Goal: Register for event/course

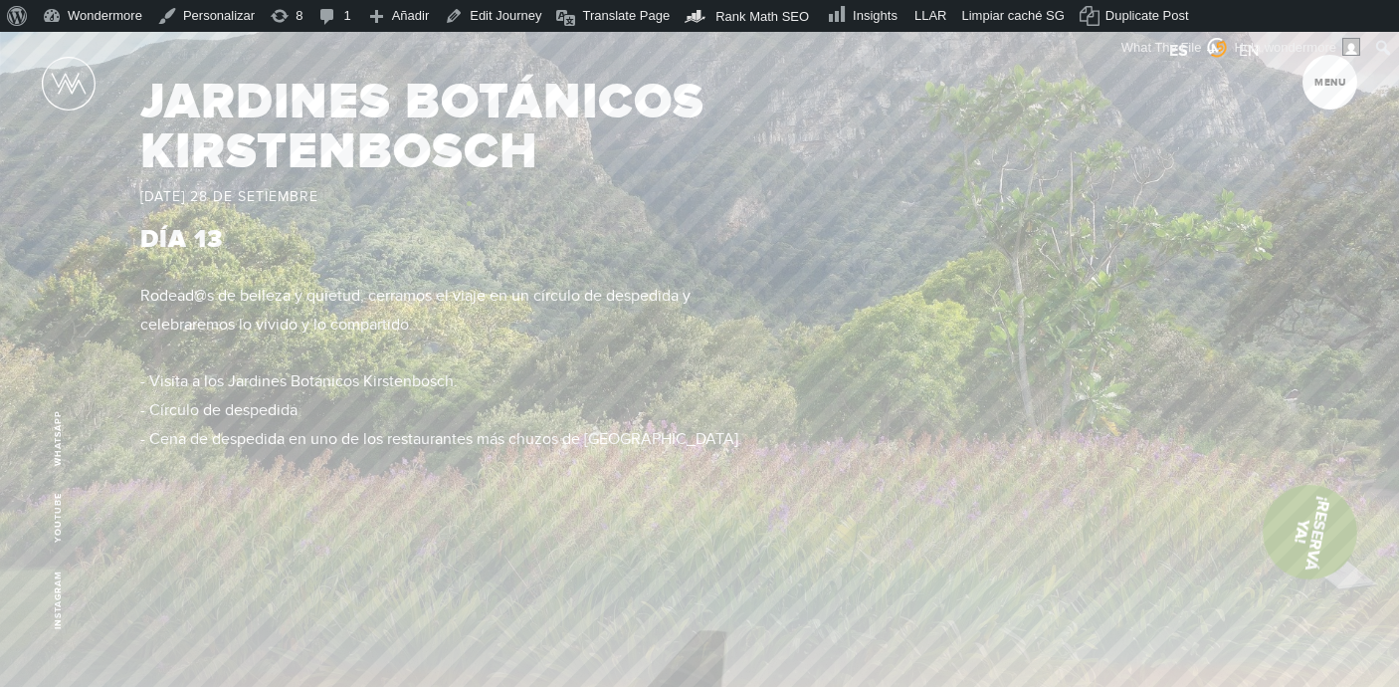
scroll to position [10068, 0]
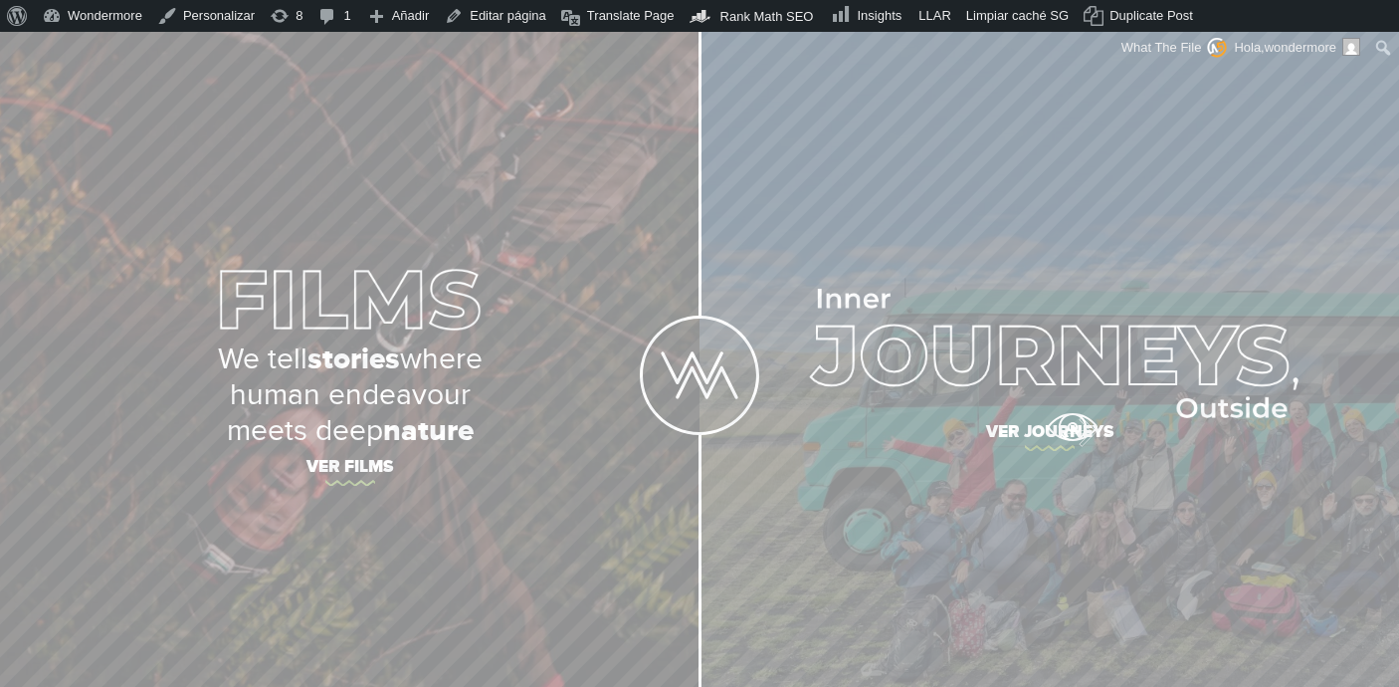
click at [1072, 427] on span "Ver journeys" at bounding box center [1050, 435] width 697 height 42
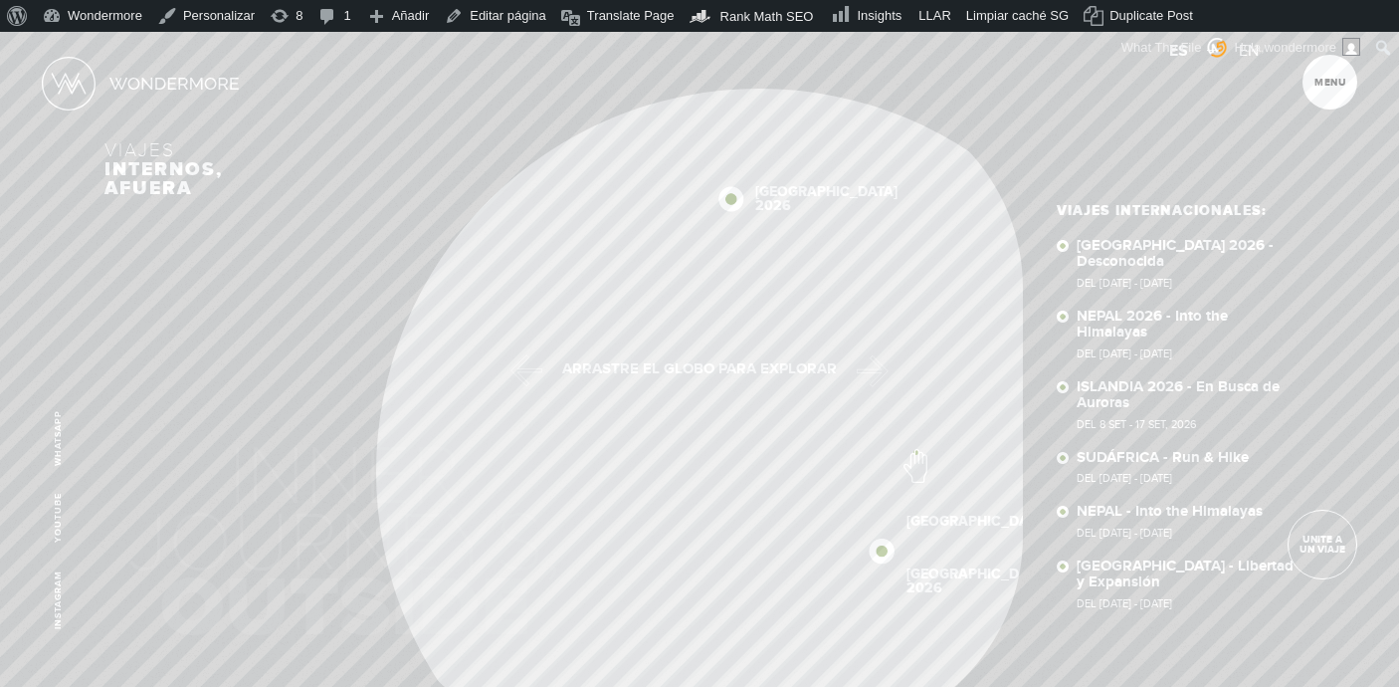
click at [860, 447] on div "Viajes internos, afuera SUDÁFRICA 2026 NEPAL 2026 NEPAL SUDÁFRICA NUEVA ZELANDA…" at bounding box center [699, 384] width 1189 height 704
click at [793, 32] on div "Inicio Viajes Internacionales Sobre Wondermore Viajes Pasados Viajes a la Medid…" at bounding box center [699, 32] width 1399 height 0
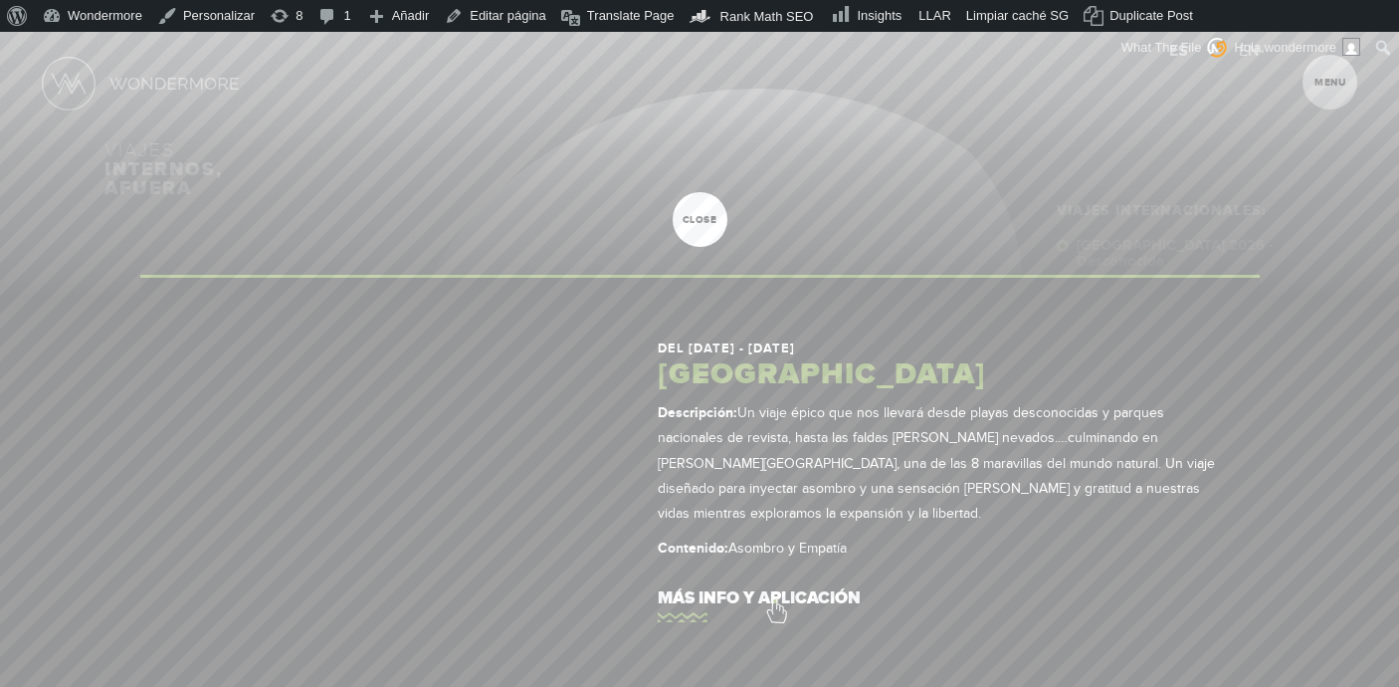
click at [775, 600] on link "más info y aplicación" at bounding box center [937, 598] width 559 height 57
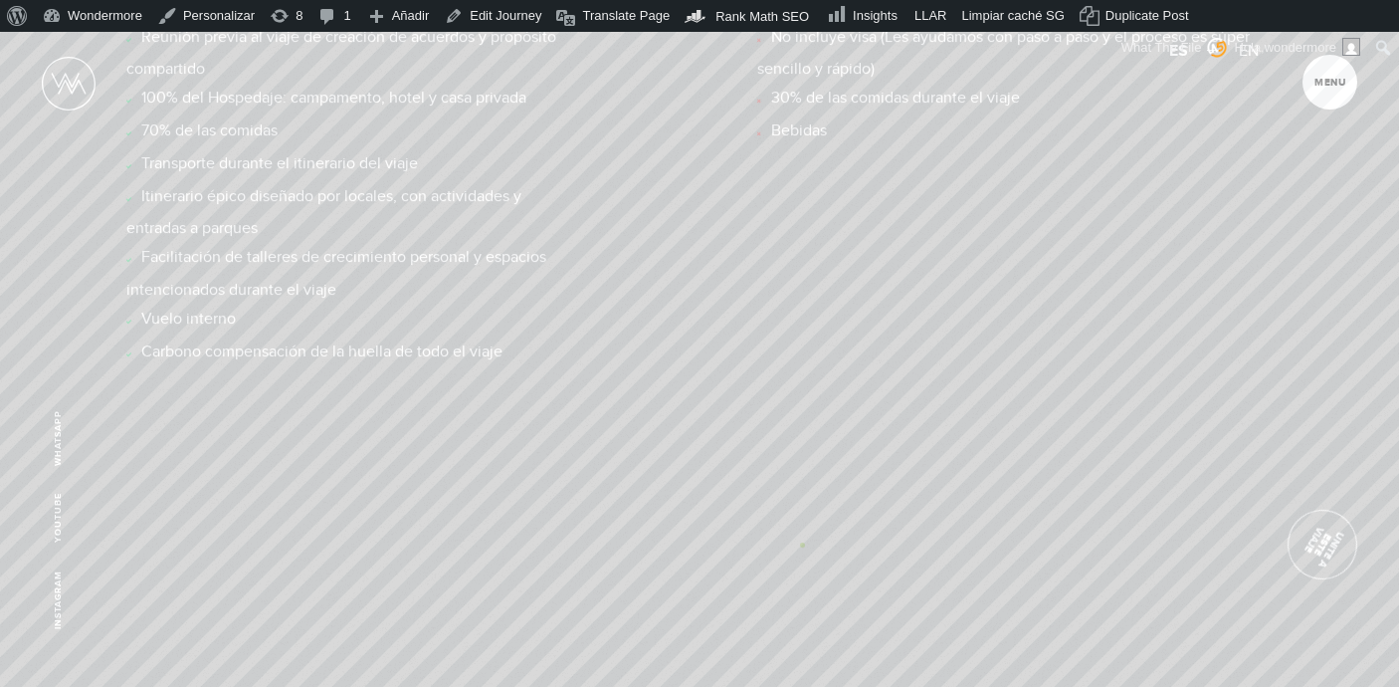
scroll to position [11996, 0]
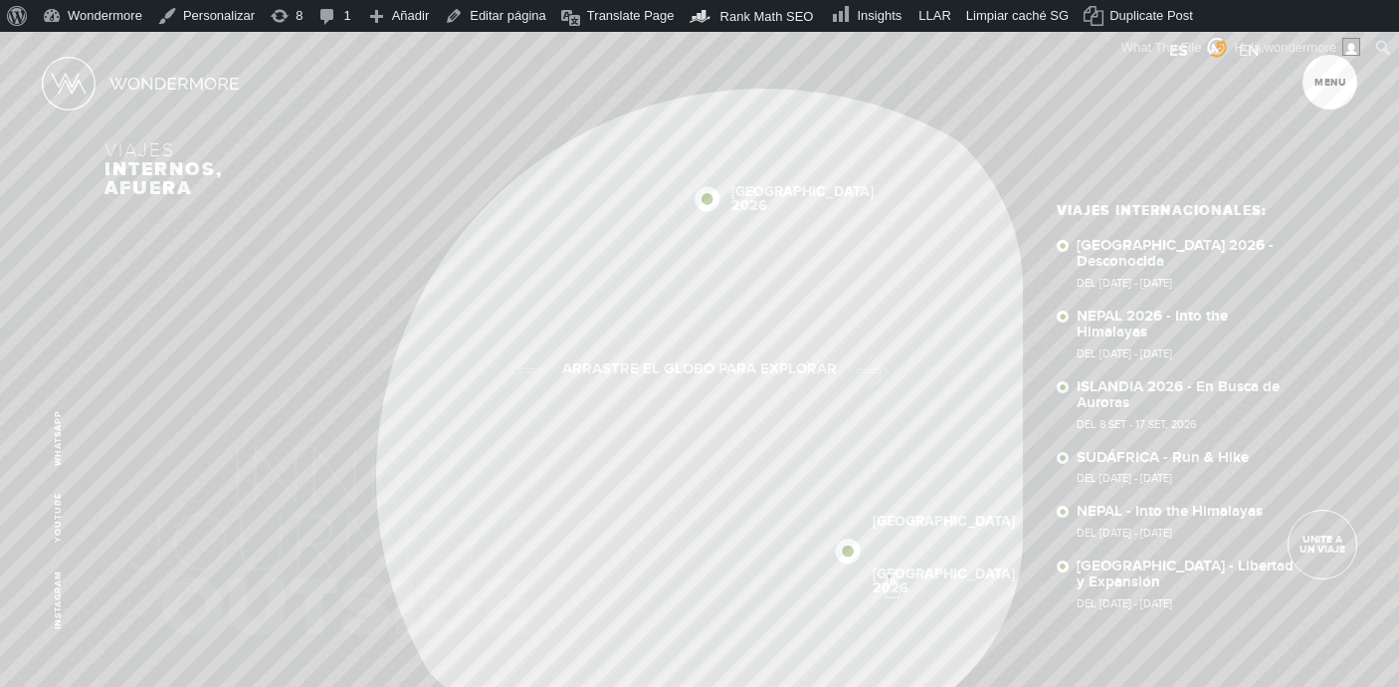
click at [890, 575] on link "[GEOGRAPHIC_DATA] 2026" at bounding box center [944, 581] width 142 height 28
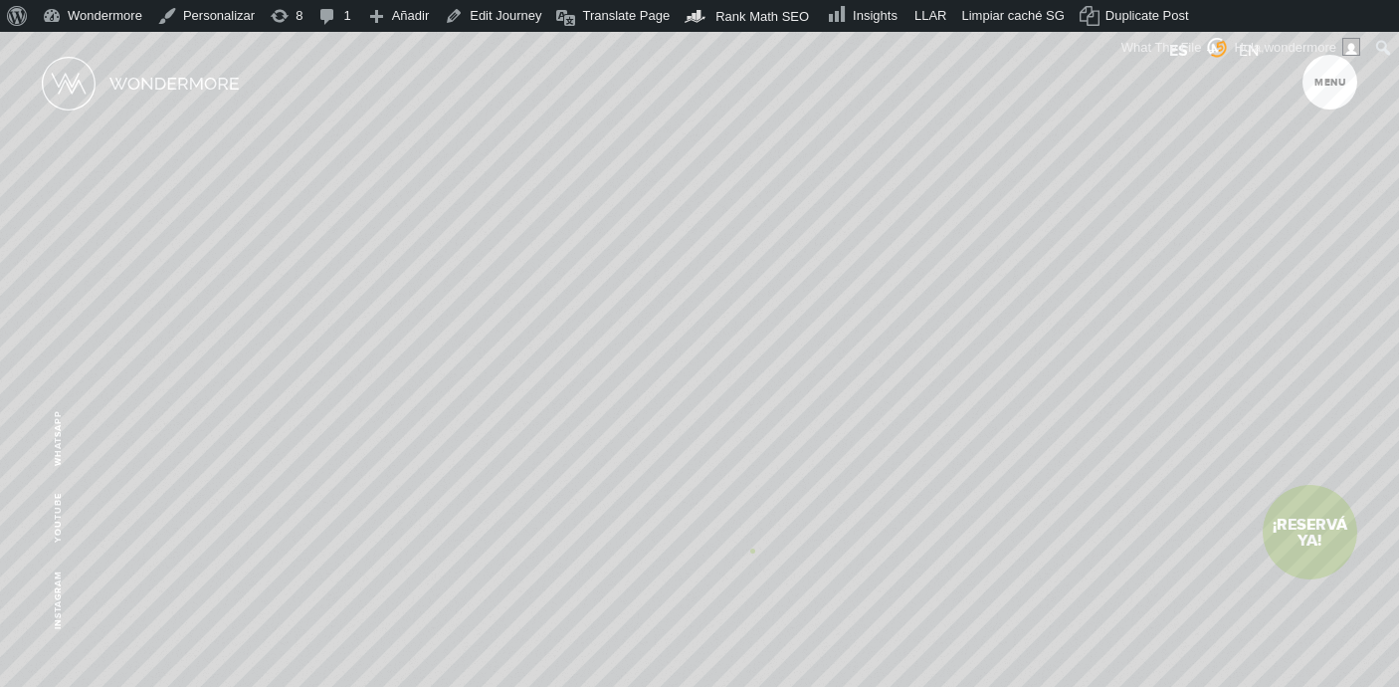
click at [752, 551] on article "Una ruta con los safaris que acechan nuestros sueños, combinada con el recorrid…" at bounding box center [739, 566] width 1324 height 400
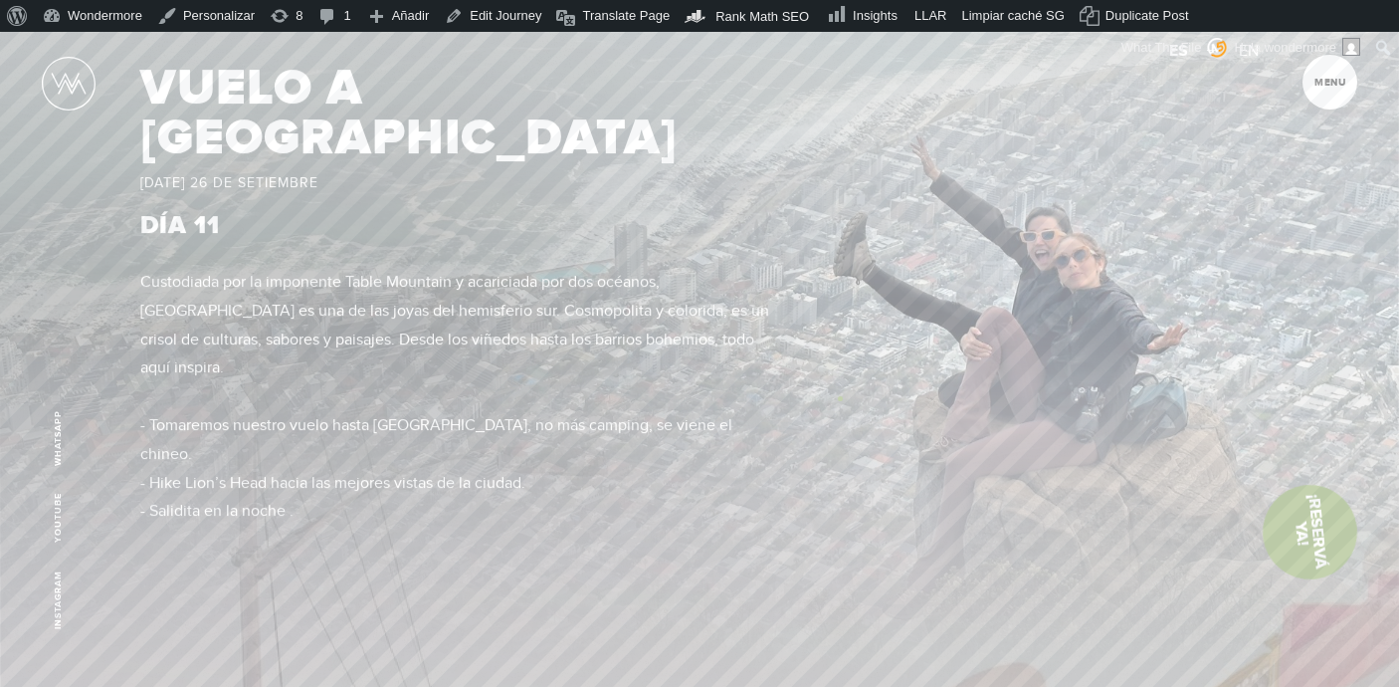
scroll to position [8229, 0]
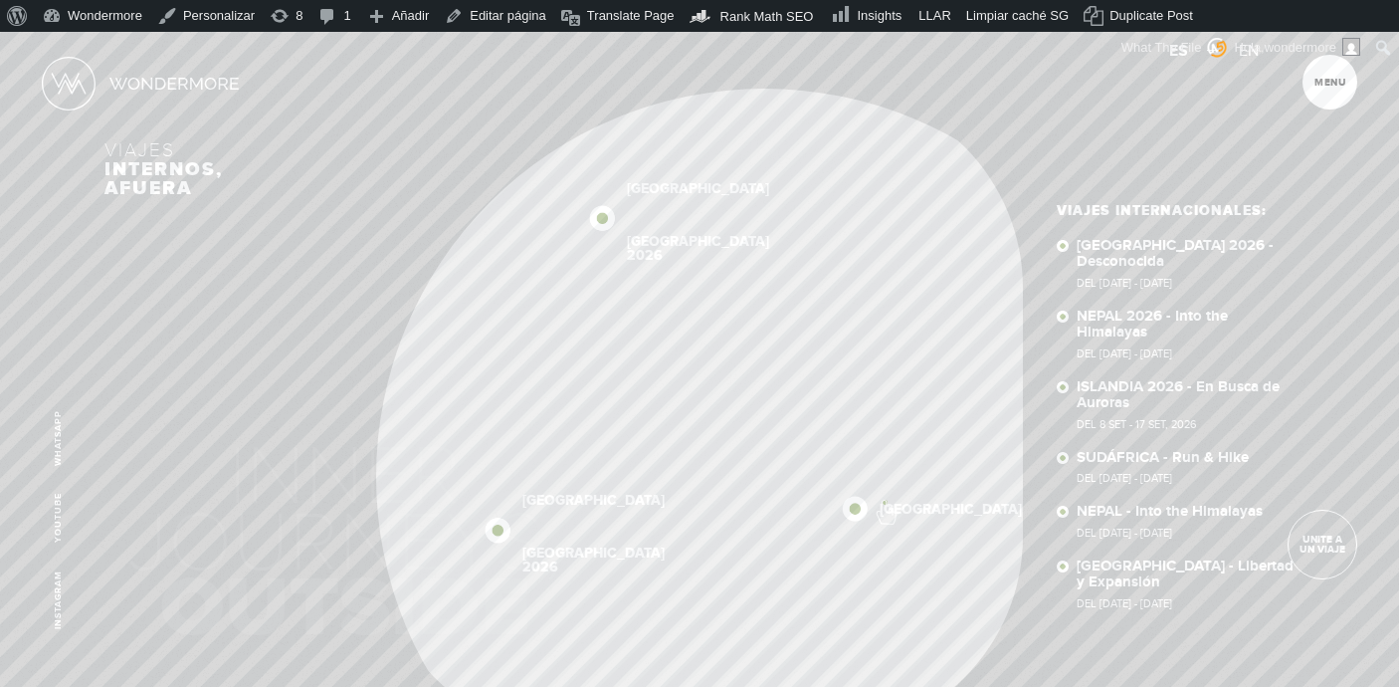
click at [891, 502] on link "NUEVA ZELANDA" at bounding box center [951, 509] width 142 height 14
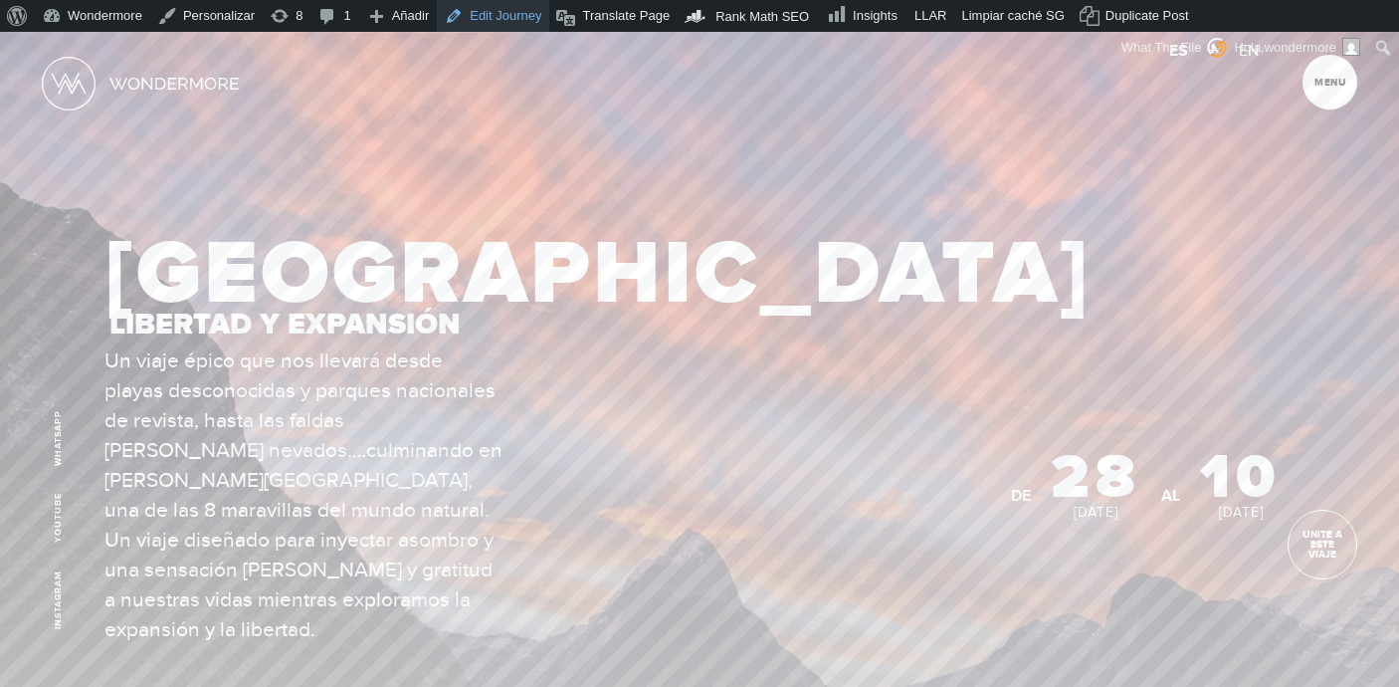
click at [507, 17] on link "Edit Journey" at bounding box center [493, 16] width 112 height 32
